Goal: Task Accomplishment & Management: Complete application form

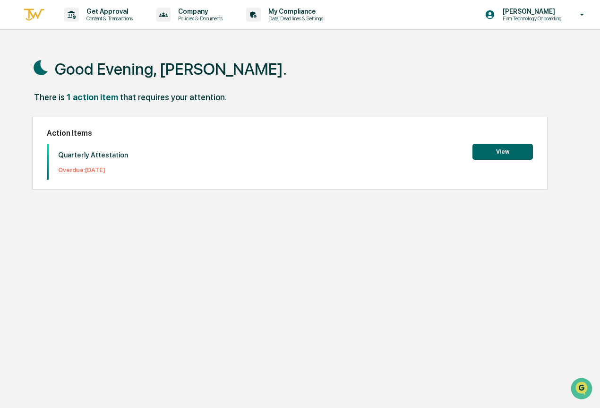
click at [513, 146] on button "View" at bounding box center [502, 152] width 60 height 16
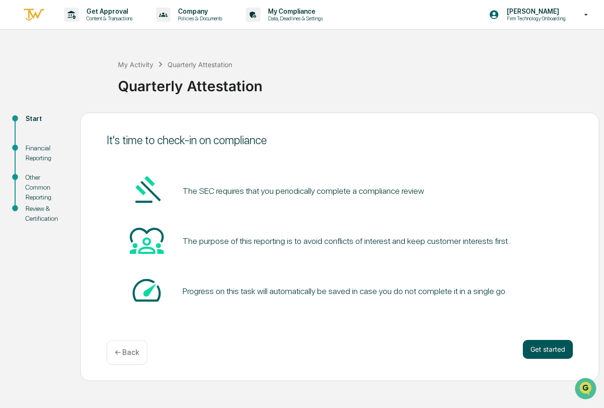
click at [538, 349] on button "Get started" at bounding box center [548, 349] width 50 height 19
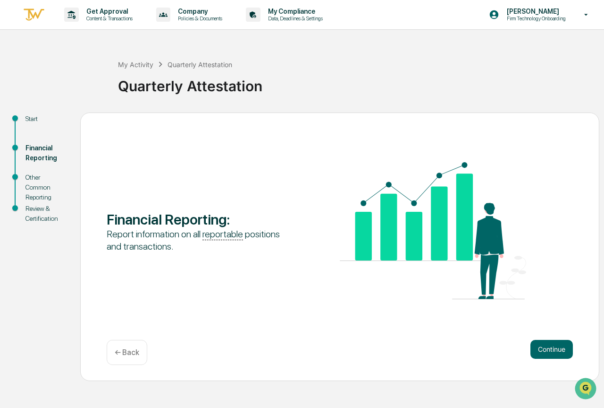
click at [538, 349] on button "Continue" at bounding box center [552, 349] width 43 height 19
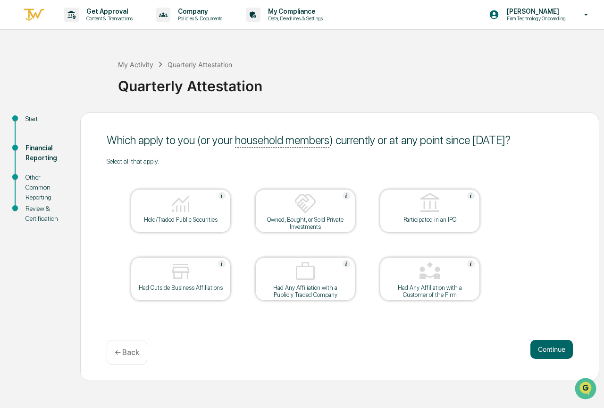
click at [181, 206] on img at bounding box center [181, 203] width 23 height 23
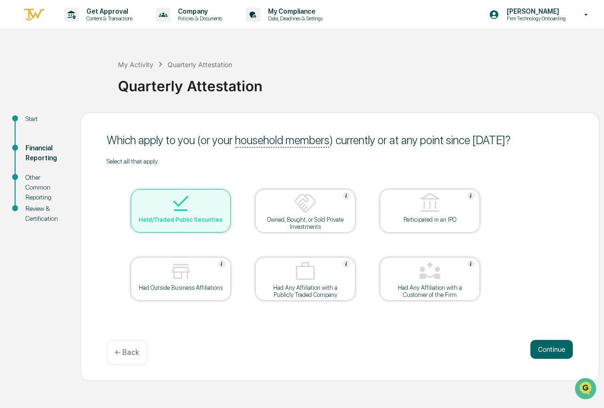
click at [289, 202] on div at bounding box center [305, 204] width 94 height 24
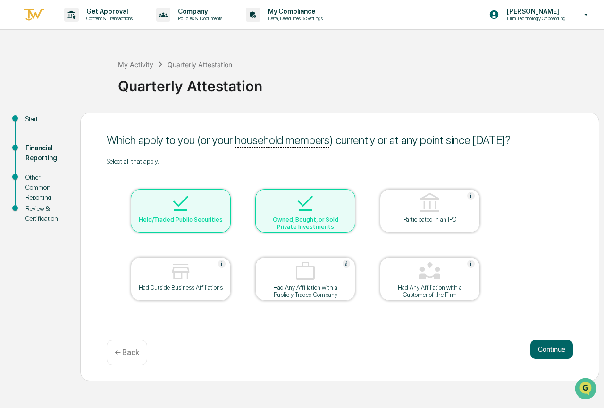
click at [201, 271] on div at bounding box center [181, 272] width 94 height 24
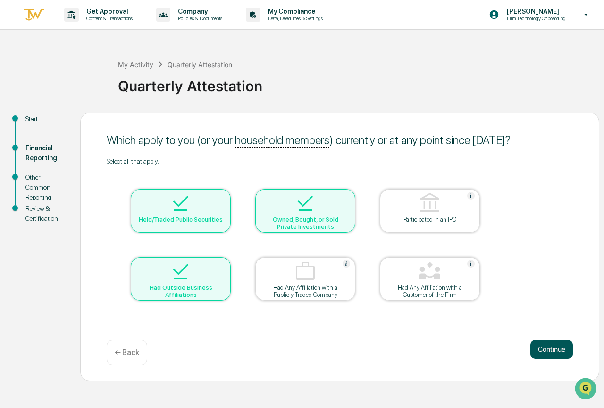
click at [550, 345] on button "Continue" at bounding box center [552, 349] width 43 height 19
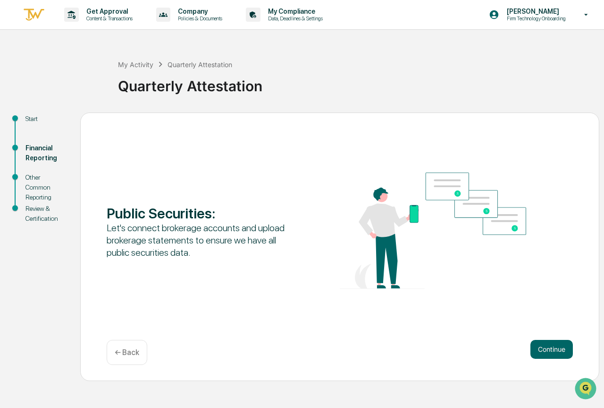
click at [550, 345] on button "Continue" at bounding box center [552, 349] width 43 height 19
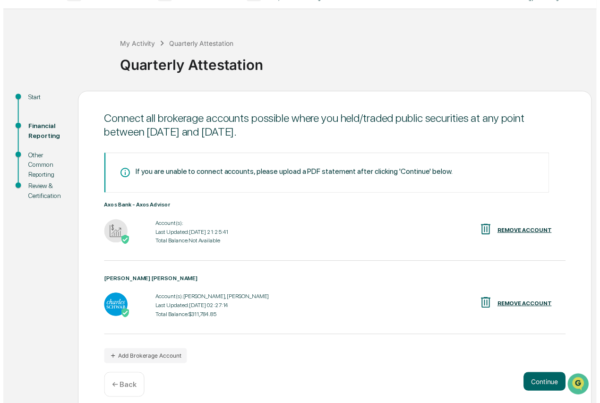
scroll to position [30, 0]
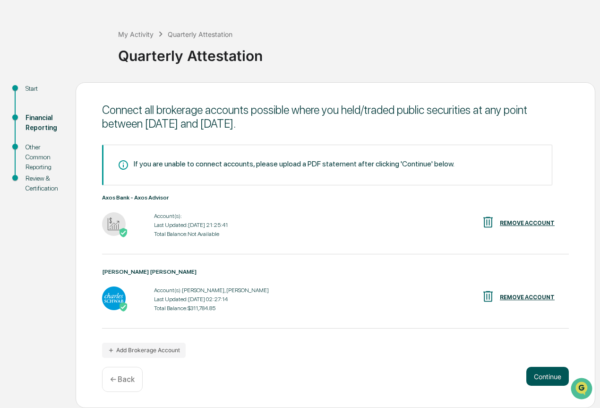
click at [558, 375] on button "Continue" at bounding box center [547, 375] width 43 height 19
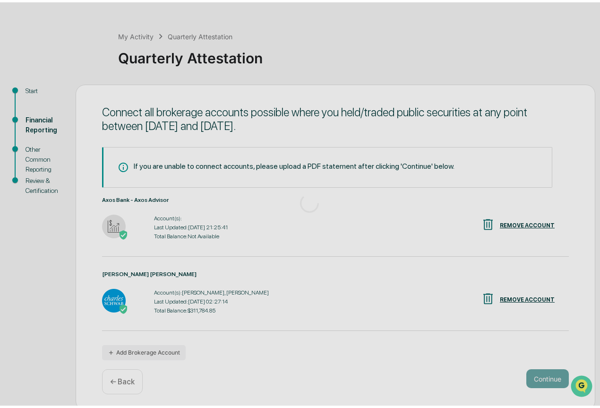
scroll to position [0, 0]
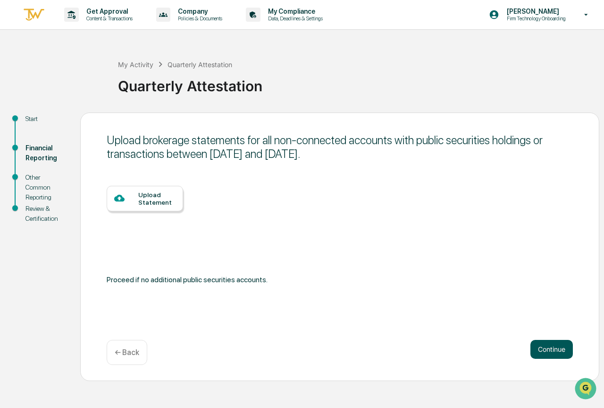
click at [543, 348] on button "Continue" at bounding box center [552, 349] width 43 height 19
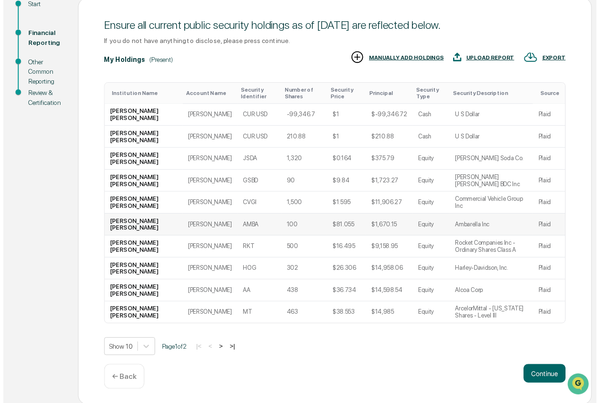
scroll to position [116, 0]
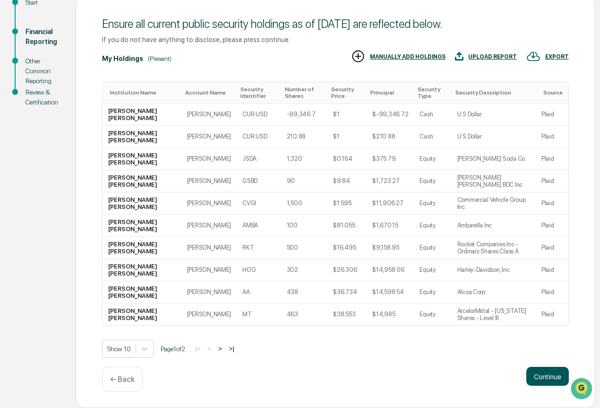
click at [540, 373] on button "Continue" at bounding box center [547, 375] width 43 height 19
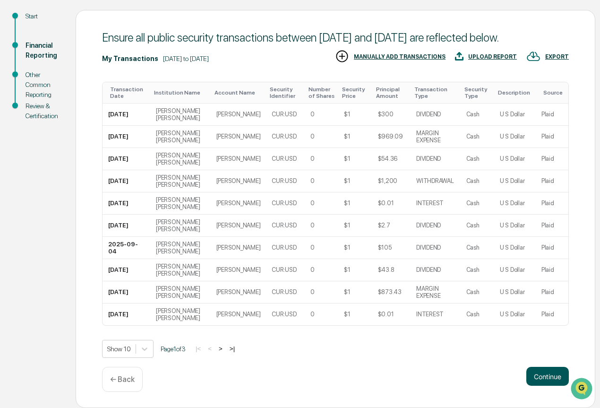
click at [538, 369] on button "Continue" at bounding box center [547, 375] width 43 height 19
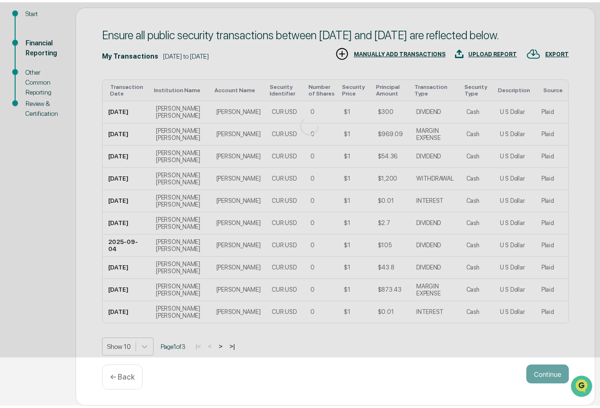
scroll to position [0, 0]
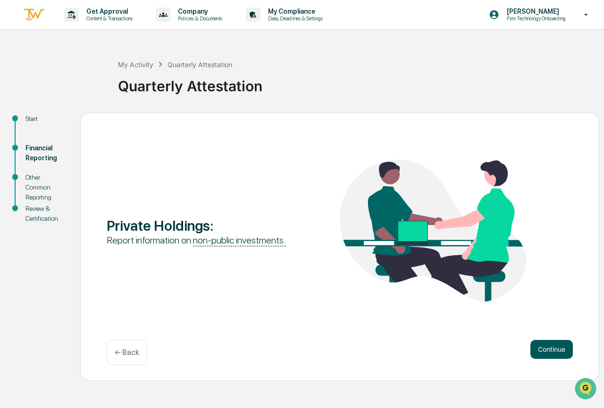
click at [544, 349] on button "Continue" at bounding box center [552, 349] width 43 height 19
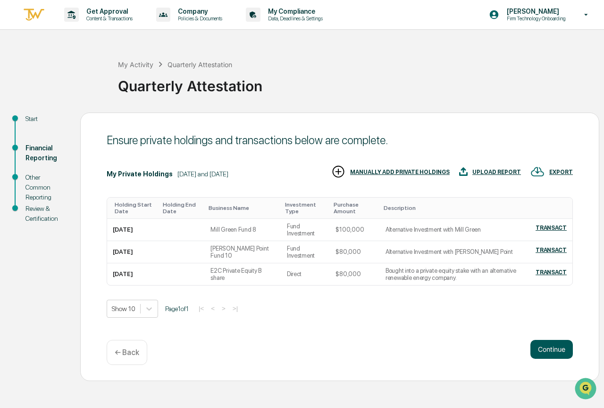
click at [551, 345] on button "Continue" at bounding box center [552, 349] width 43 height 19
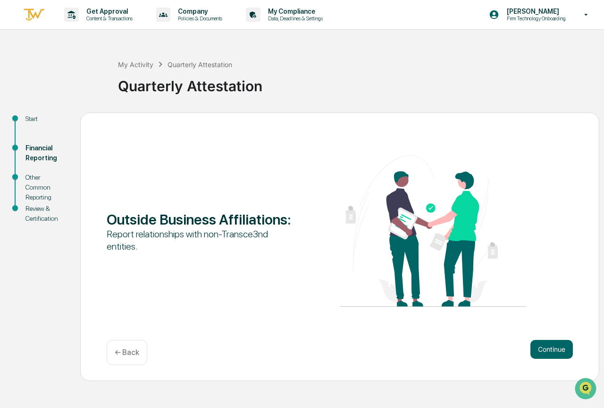
click at [551, 345] on button "Continue" at bounding box center [552, 349] width 43 height 19
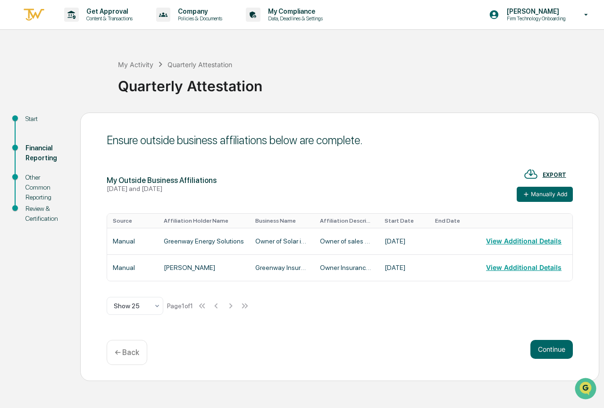
click at [551, 345] on button "Continue" at bounding box center [552, 349] width 43 height 19
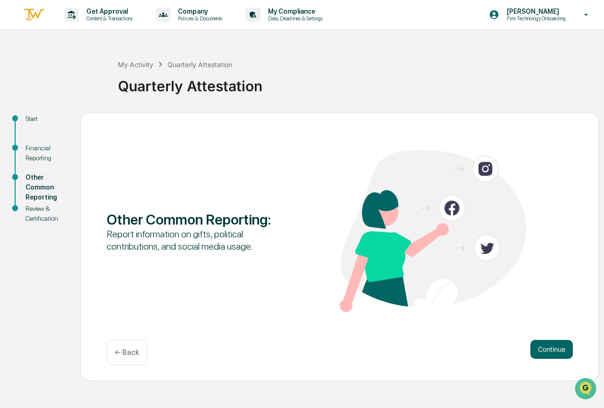
click at [551, 345] on button "Continue" at bounding box center [552, 349] width 43 height 19
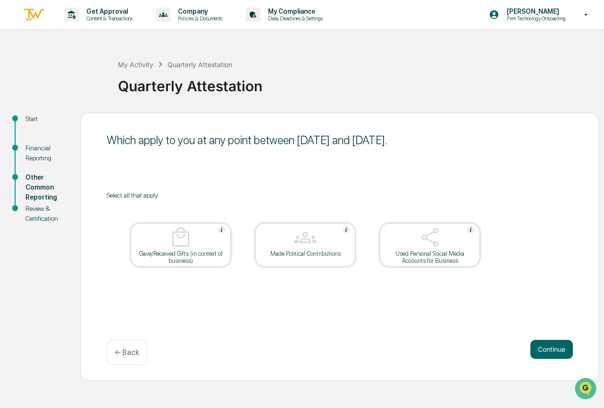
click at [428, 256] on div "Used Personal Social Media Accounts for Business" at bounding box center [430, 257] width 85 height 14
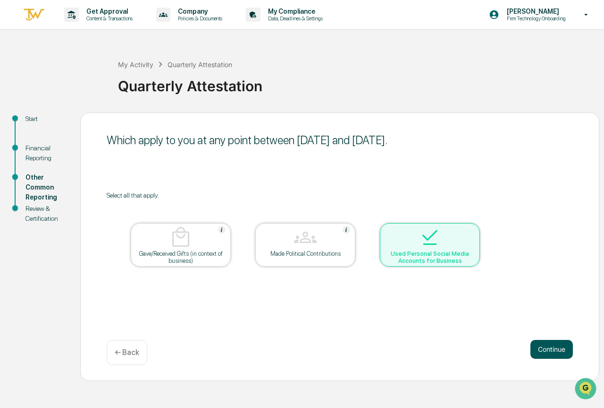
click at [553, 354] on button "Continue" at bounding box center [552, 349] width 43 height 19
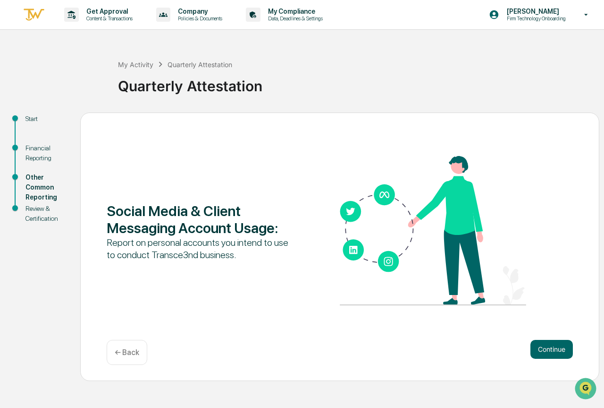
click at [132, 360] on div "← Back" at bounding box center [127, 352] width 41 height 25
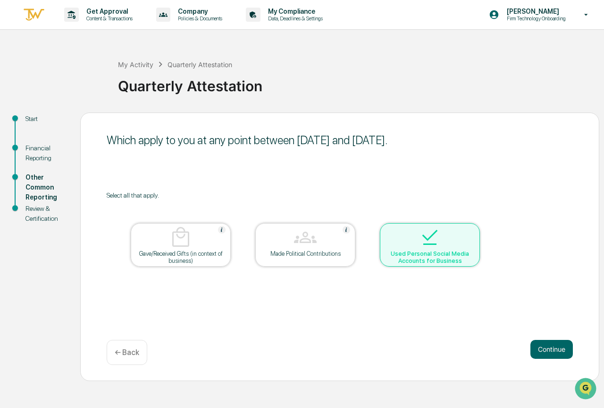
click at [429, 262] on div "Used Personal Social Media Accounts for Business" at bounding box center [430, 257] width 85 height 14
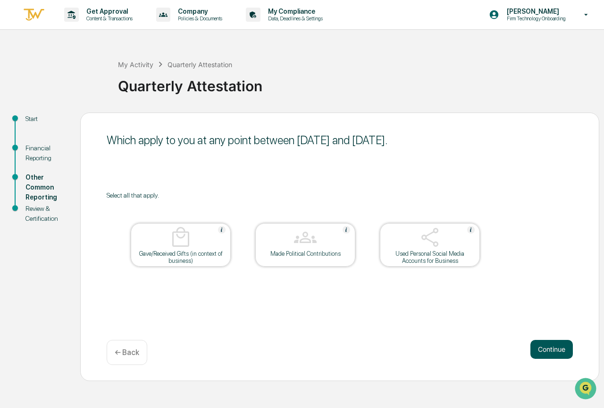
click at [556, 343] on button "Continue" at bounding box center [552, 349] width 43 height 19
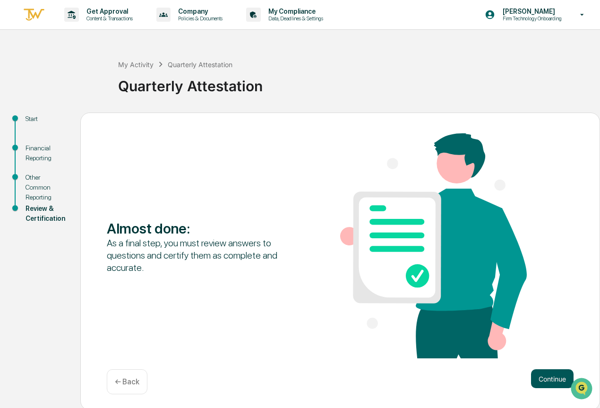
click at [549, 374] on button "Continue" at bounding box center [552, 378] width 43 height 19
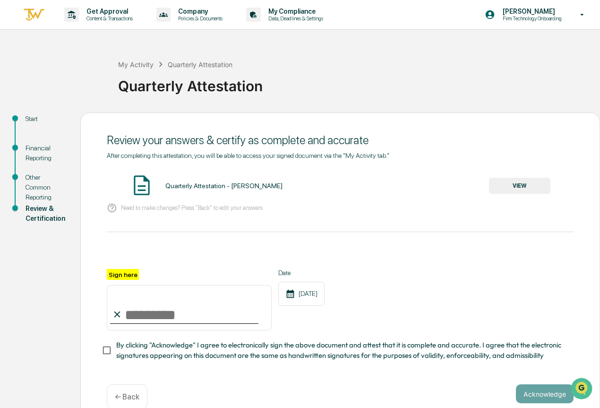
click at [143, 309] on input "Sign here" at bounding box center [189, 307] width 165 height 45
type input "**********"
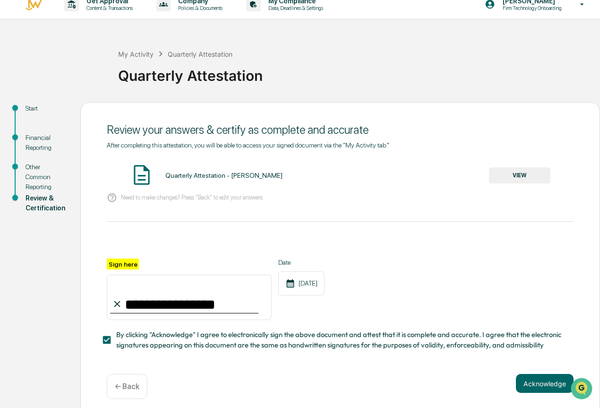
scroll to position [20, 0]
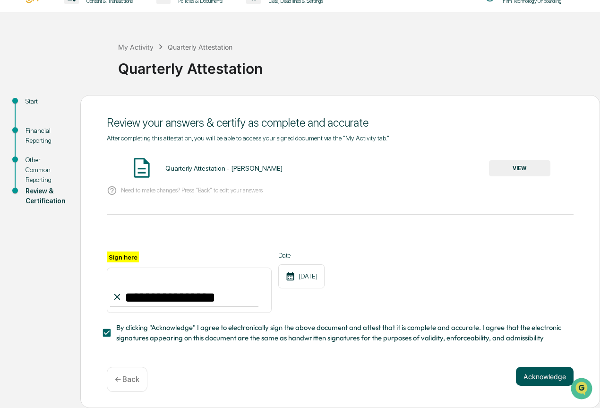
click at [520, 369] on button "Acknowledge" at bounding box center [545, 375] width 58 height 19
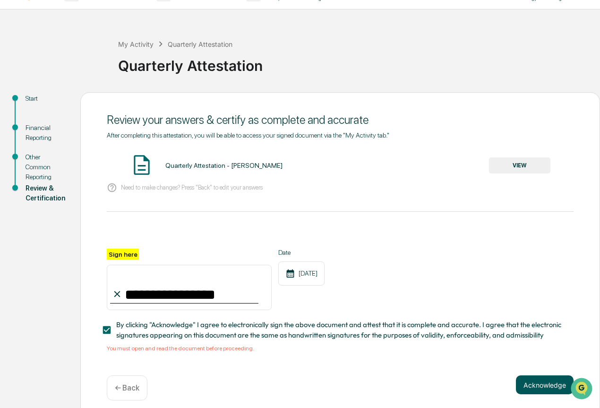
click at [534, 387] on button "Acknowledge" at bounding box center [545, 384] width 58 height 19
click at [521, 163] on button "VIEW" at bounding box center [519, 165] width 61 height 16
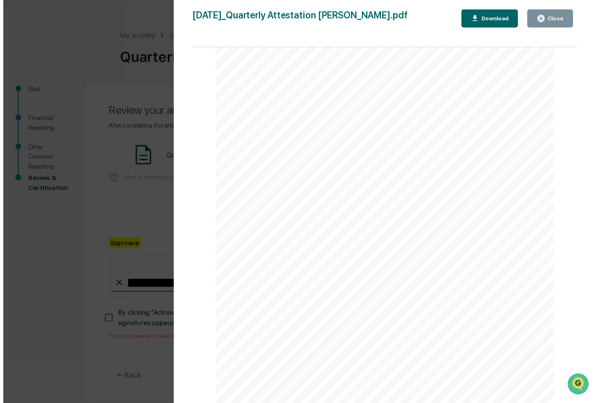
scroll to position [32, 0]
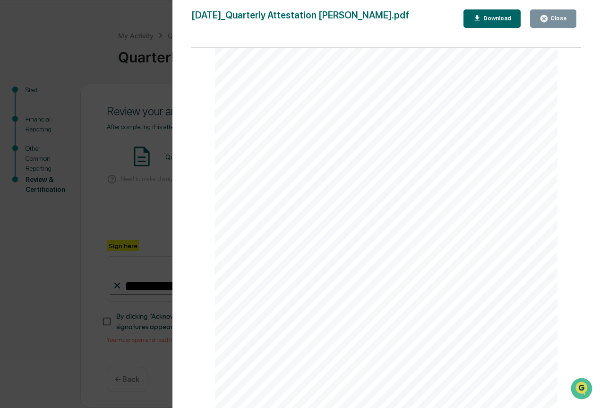
click at [389, 288] on div "Other Reporting Attestation of Completeness Based upon the definitions above (w…" at bounding box center [386, 165] width 343 height 485
click at [570, 18] on button "Close" at bounding box center [553, 18] width 46 height 18
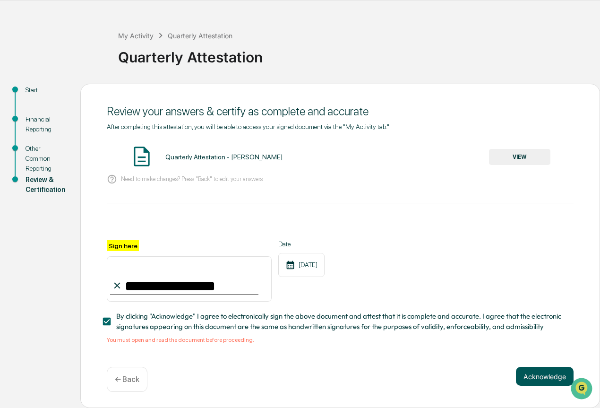
click at [531, 375] on button "Acknowledge" at bounding box center [545, 375] width 58 height 19
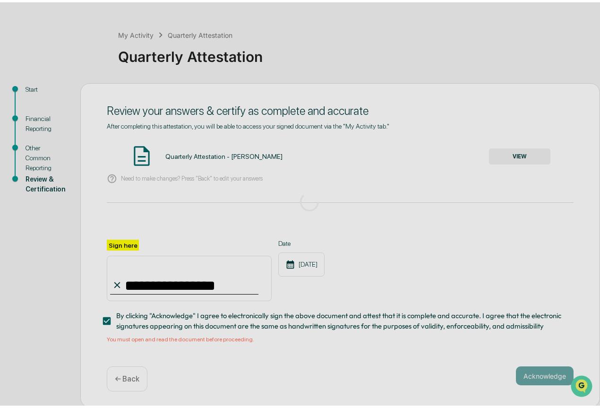
scroll to position [0, 0]
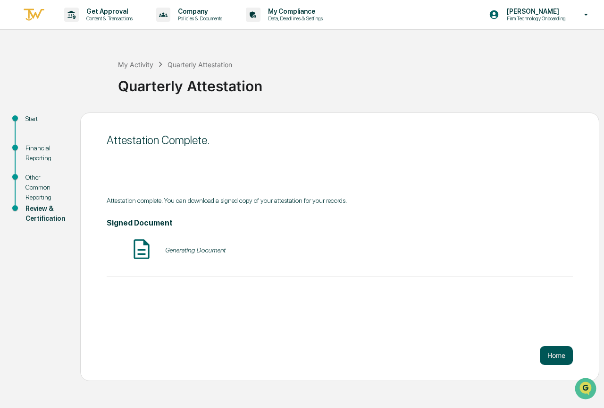
click at [547, 355] on button "Home" at bounding box center [556, 355] width 33 height 19
